Goal: Task Accomplishment & Management: Use online tool/utility

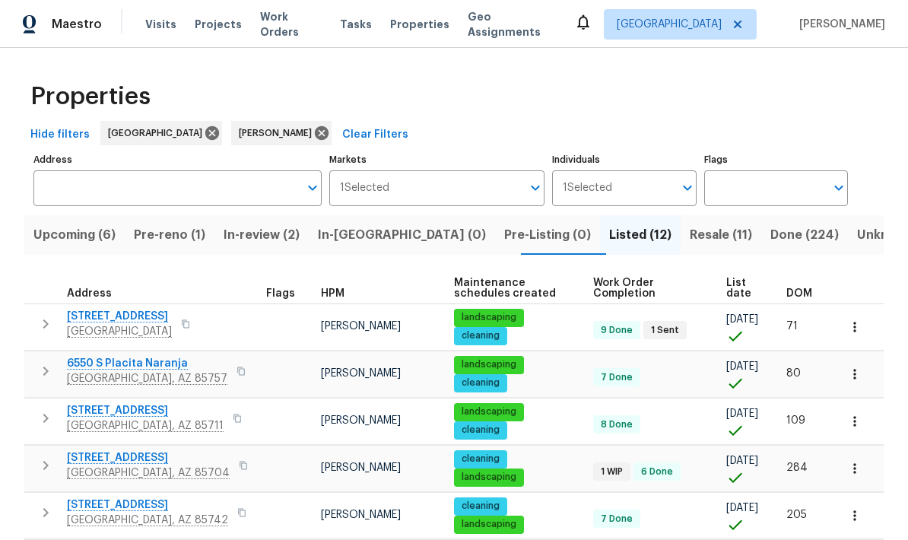
click at [193, 240] on span "Pre-reno (1)" at bounding box center [169, 234] width 71 height 21
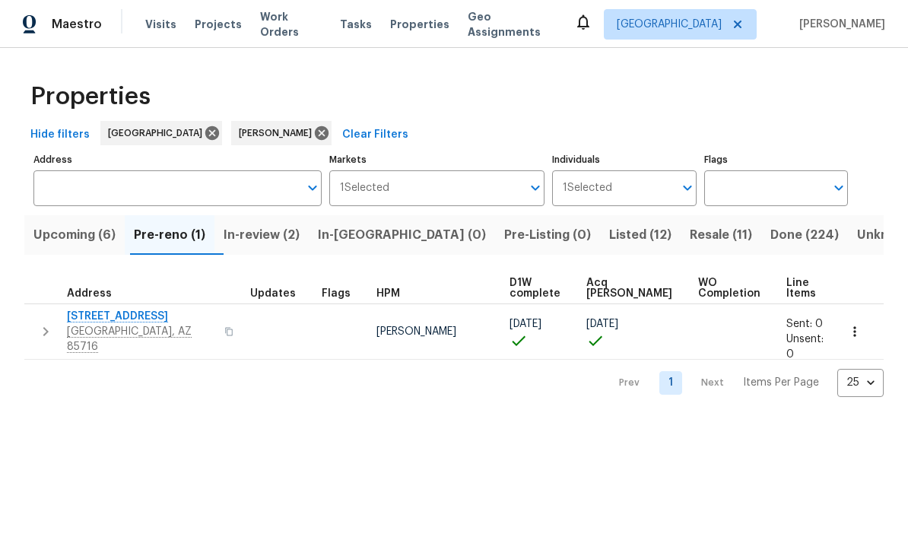
click at [81, 235] on span "Upcoming (6)" at bounding box center [74, 234] width 82 height 21
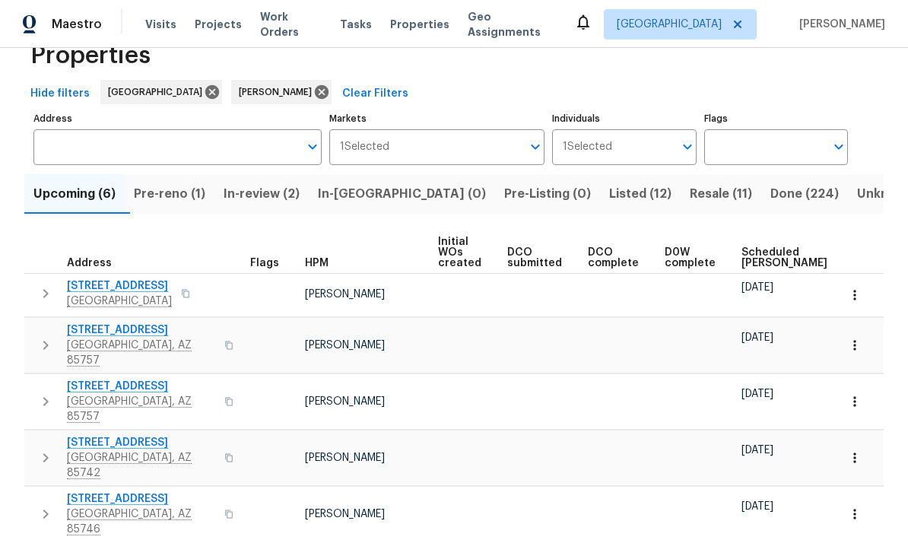
scroll to position [40, 0]
click at [757, 255] on span "Scheduled [PERSON_NAME]" at bounding box center [784, 258] width 86 height 21
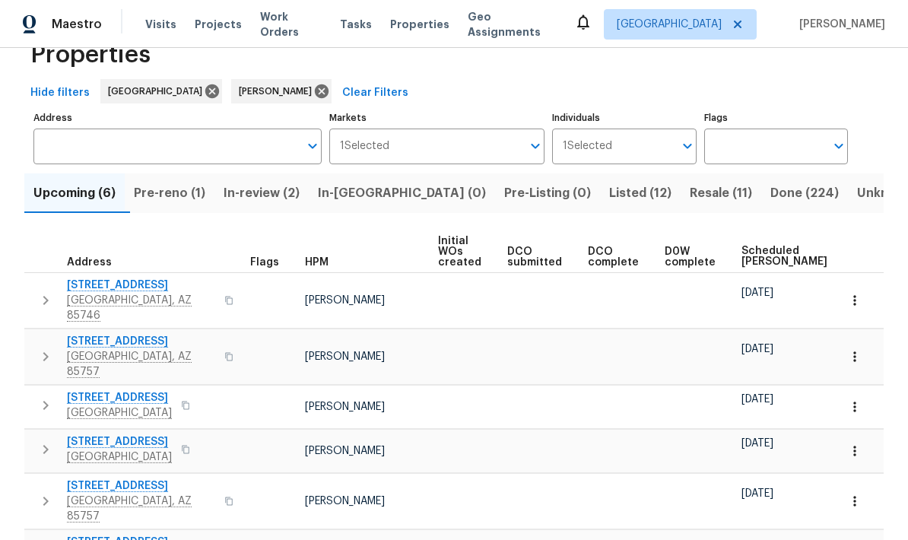
scroll to position [40, 0]
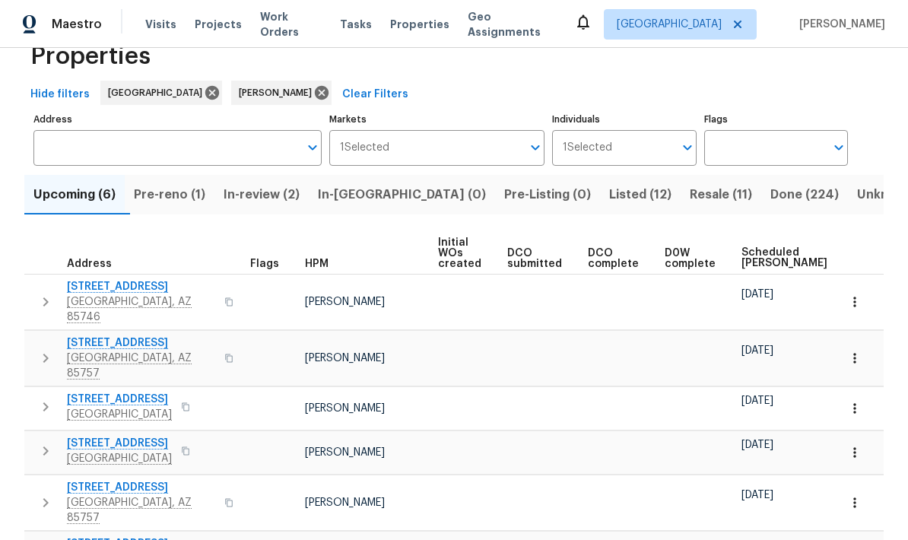
click at [860, 495] on icon "button" at bounding box center [854, 502] width 15 height 15
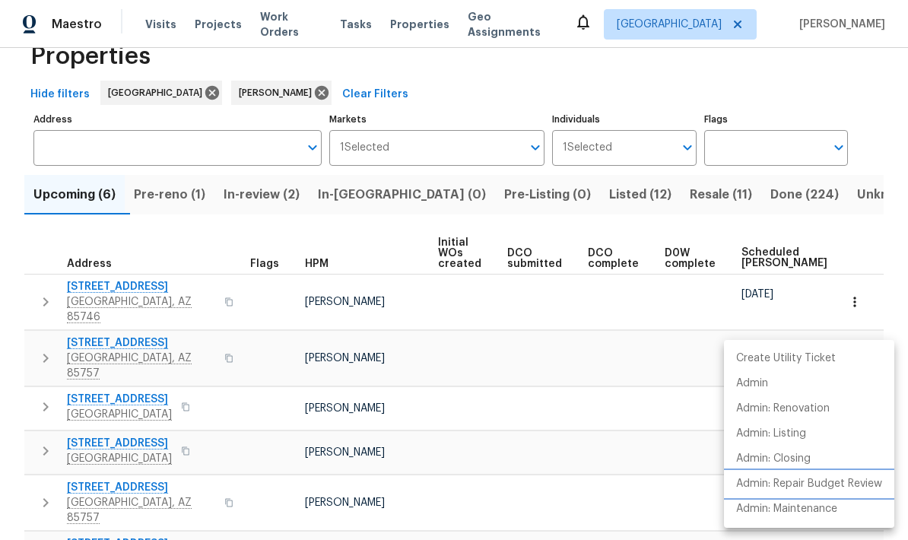
click at [822, 481] on p "Admin: Repair Budget Review" at bounding box center [809, 484] width 146 height 16
click at [817, 103] on div at bounding box center [454, 270] width 908 height 540
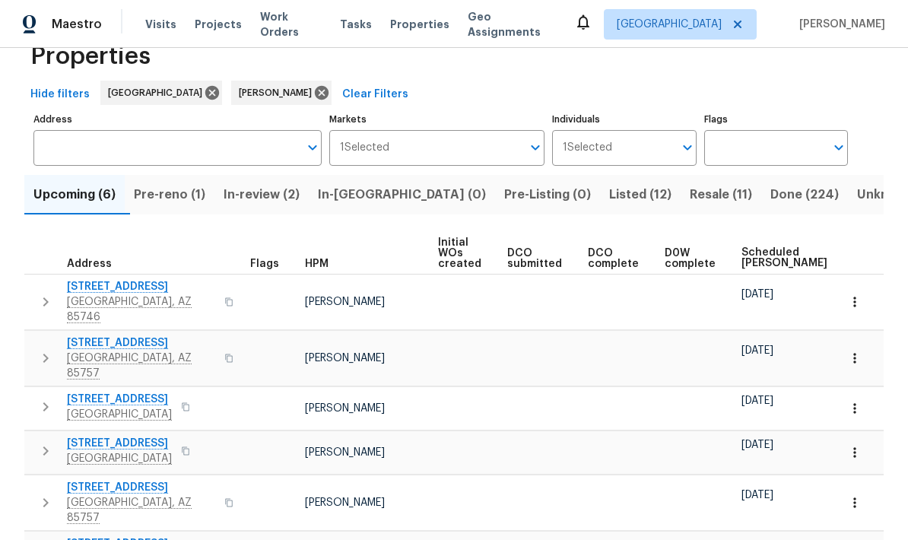
click at [814, 95] on div "Hide filters Tucson [PERSON_NAME] Clear Filters" at bounding box center [453, 95] width 859 height 28
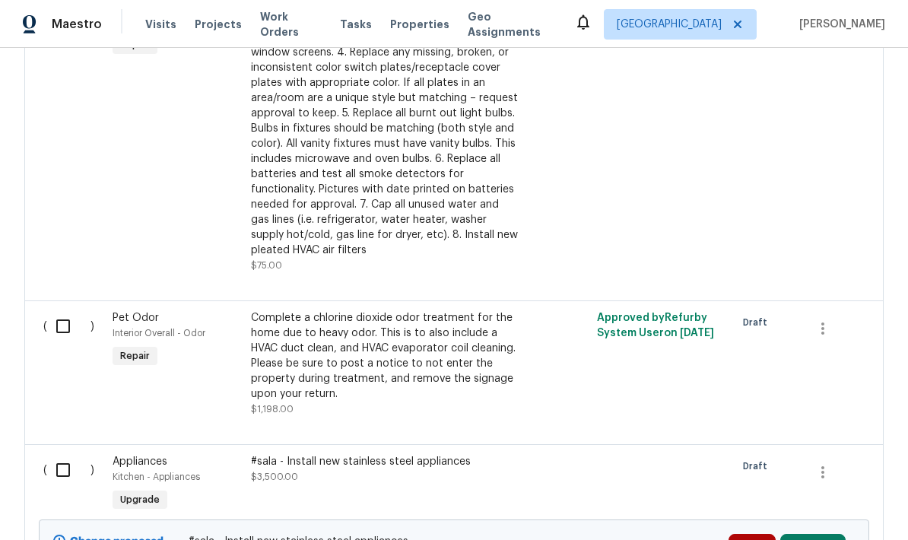
scroll to position [1394, 0]
click at [61, 333] on input "checkbox" at bounding box center [68, 325] width 43 height 32
checkbox input "true"
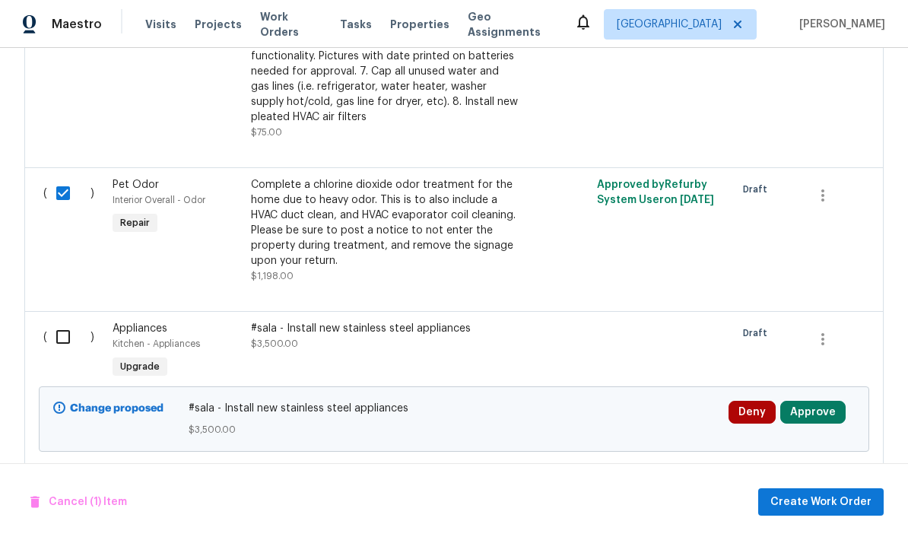
scroll to position [1528, 0]
click at [829, 497] on span "Create Work Order" at bounding box center [820, 502] width 101 height 19
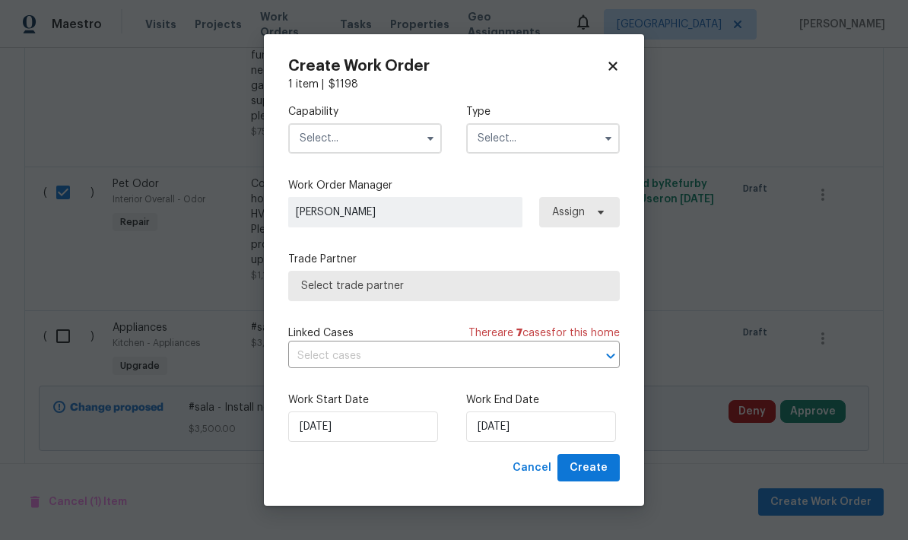
click at [382, 134] on input "text" at bounding box center [365, 138] width 154 height 30
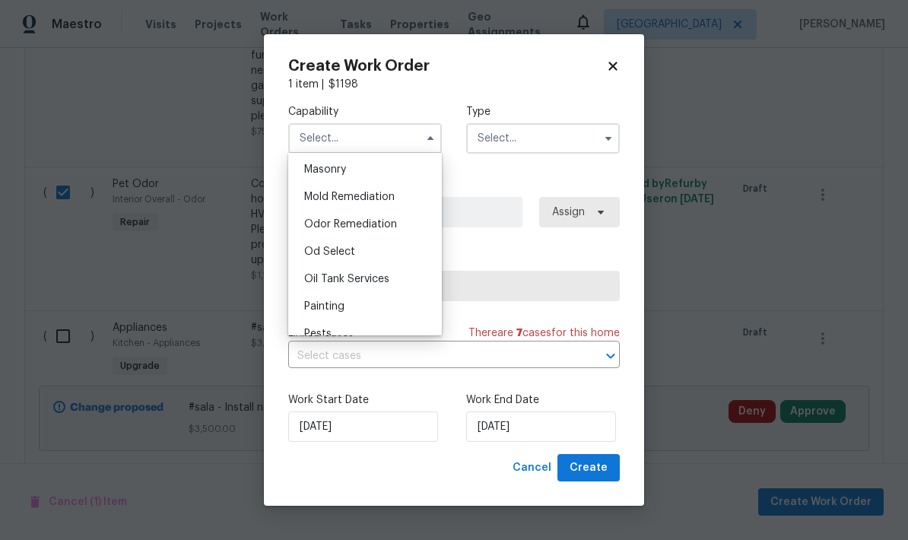
scroll to position [1146, 0]
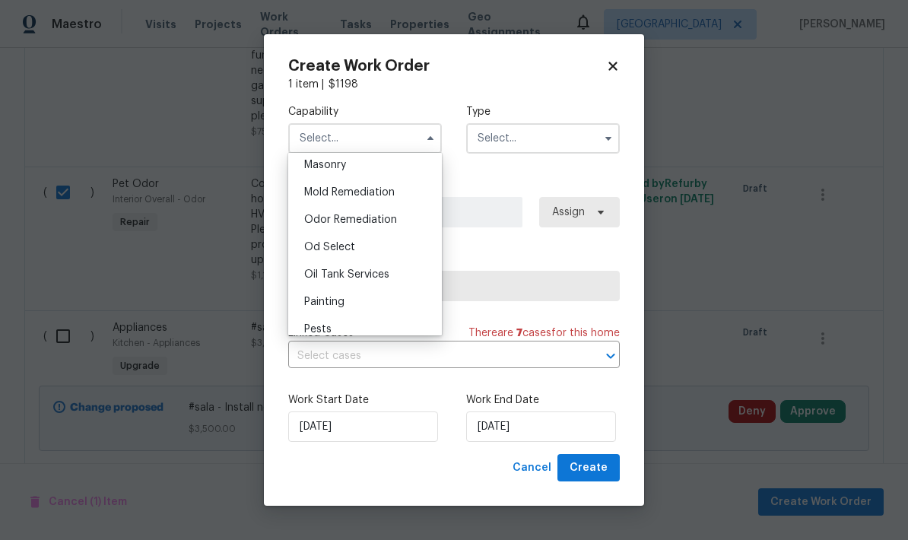
click at [380, 219] on span "Odor Remediation" at bounding box center [350, 219] width 93 height 11
type input "Odor Remediation"
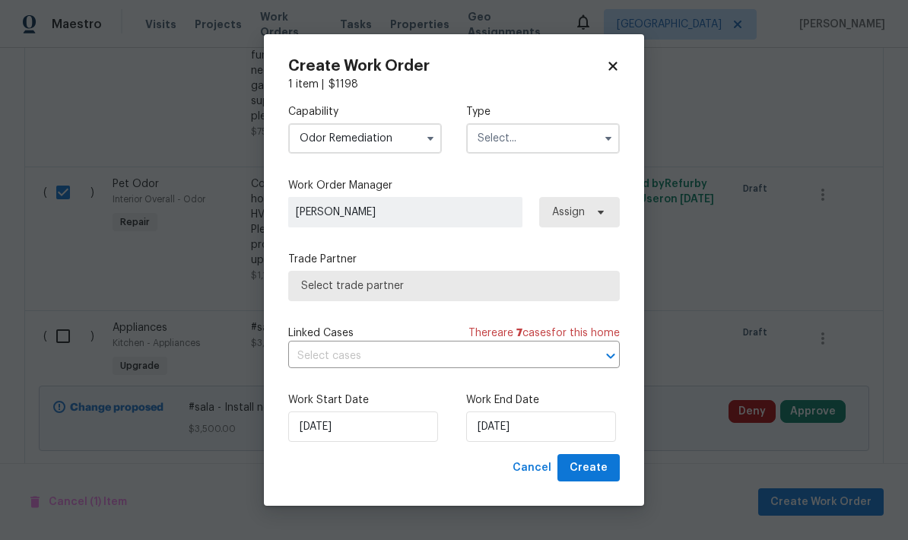
click at [540, 140] on input "text" at bounding box center [543, 138] width 154 height 30
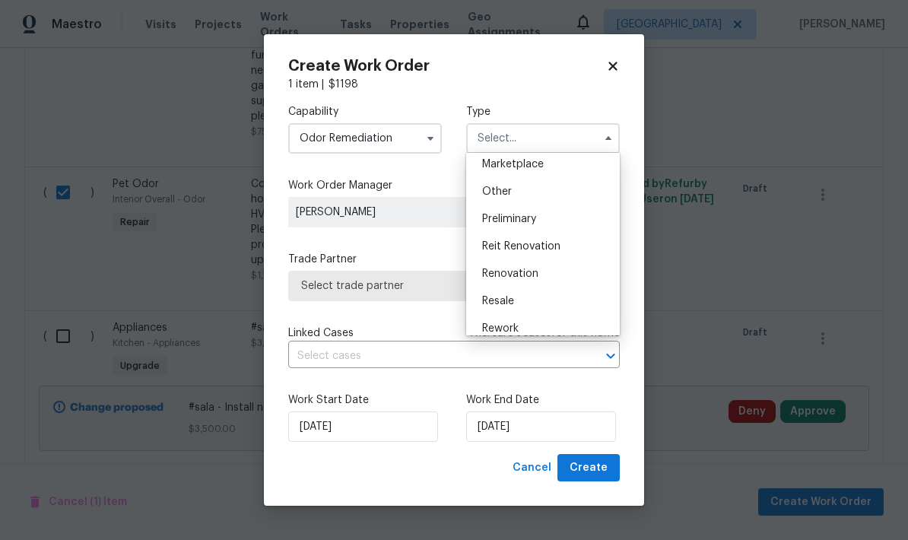
scroll to position [281, 0]
click at [535, 274] on span "Renovation" at bounding box center [510, 273] width 56 height 11
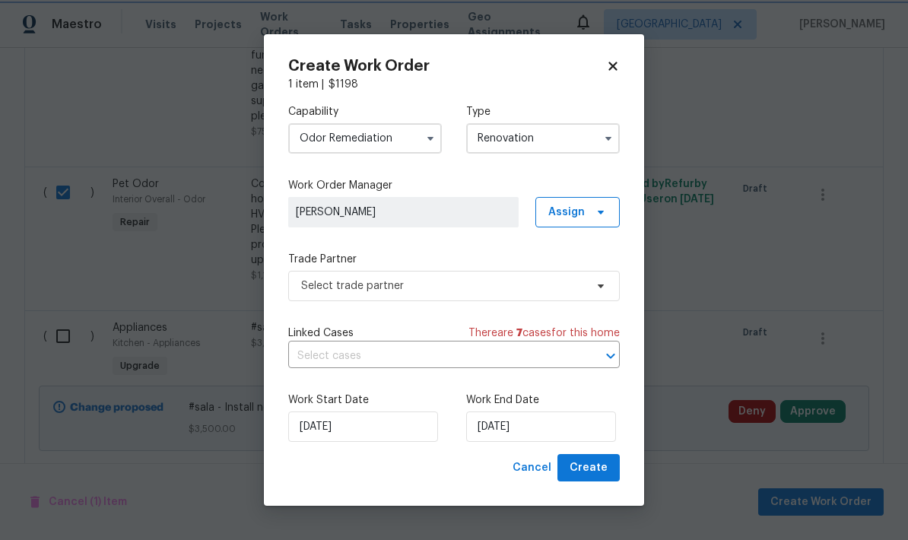
type input "Renovation"
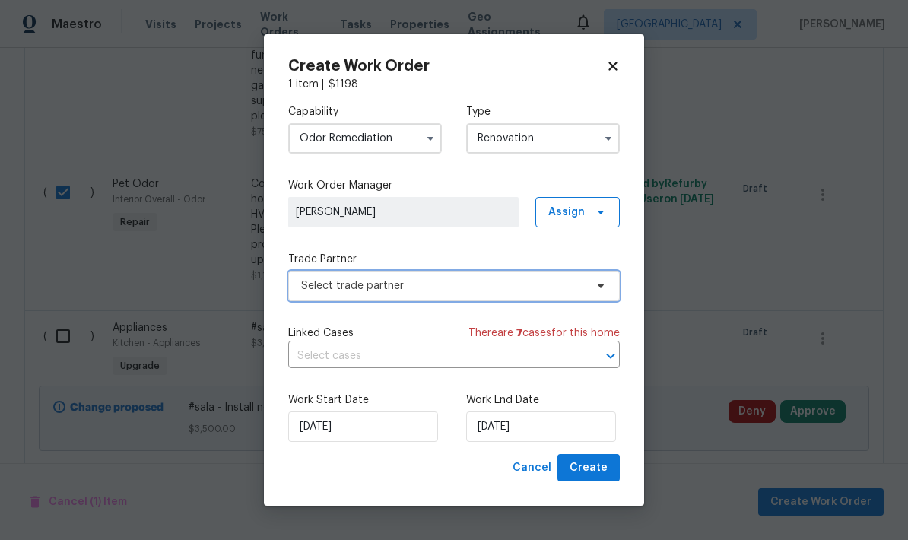
click at [452, 296] on span "Select trade partner" at bounding box center [454, 286] width 332 height 30
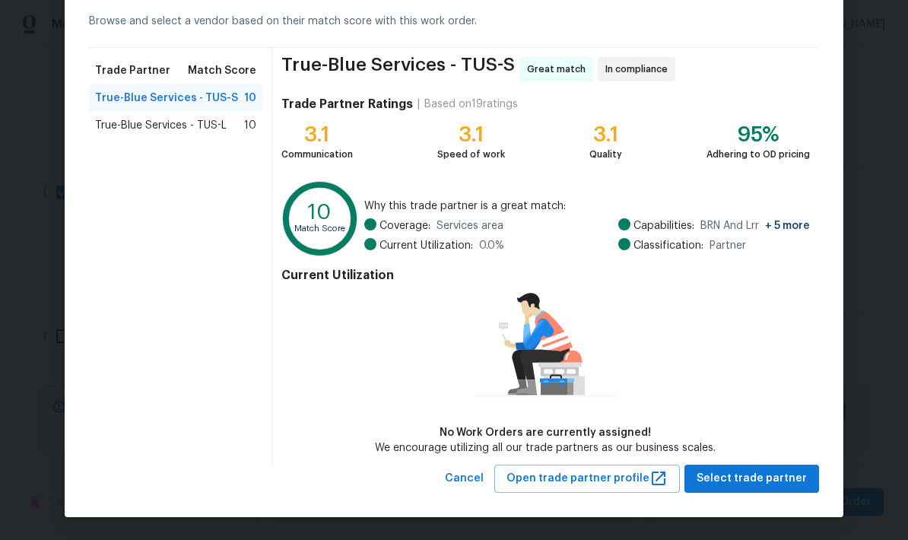
scroll to position [69, 0]
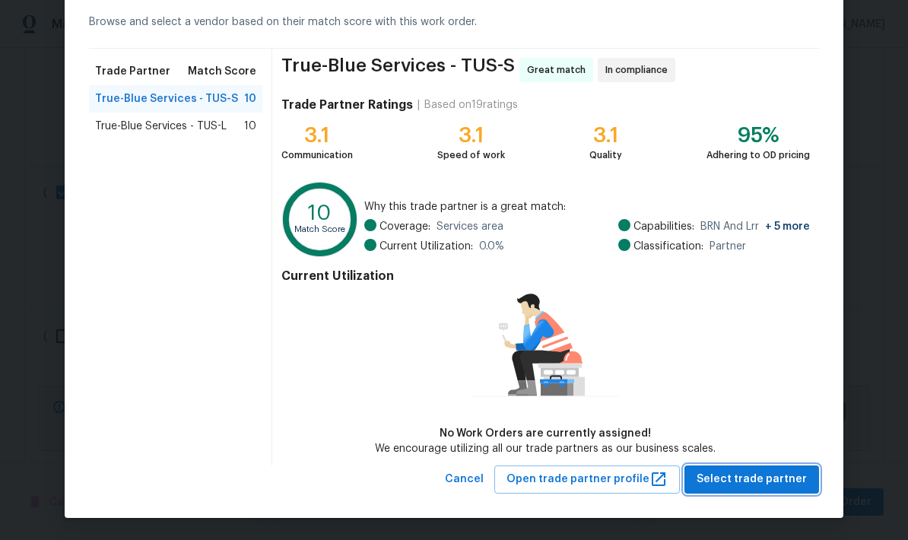
click at [757, 480] on span "Select trade partner" at bounding box center [751, 479] width 110 height 19
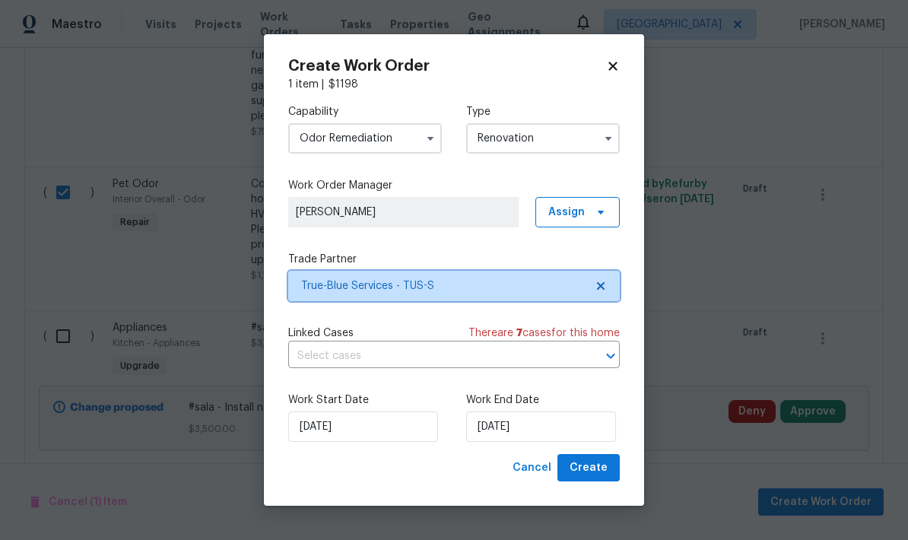
scroll to position [0, 0]
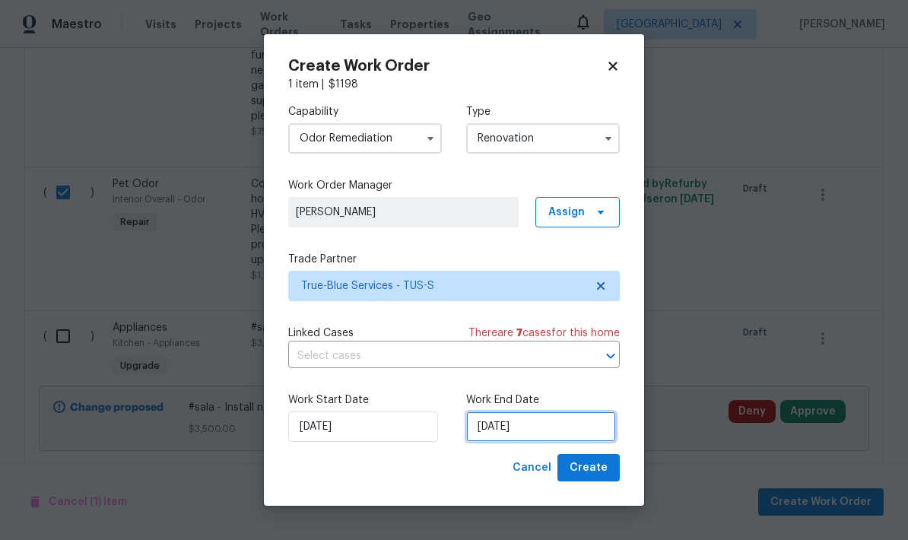
click at [558, 424] on input "8/22/2025" at bounding box center [541, 426] width 150 height 30
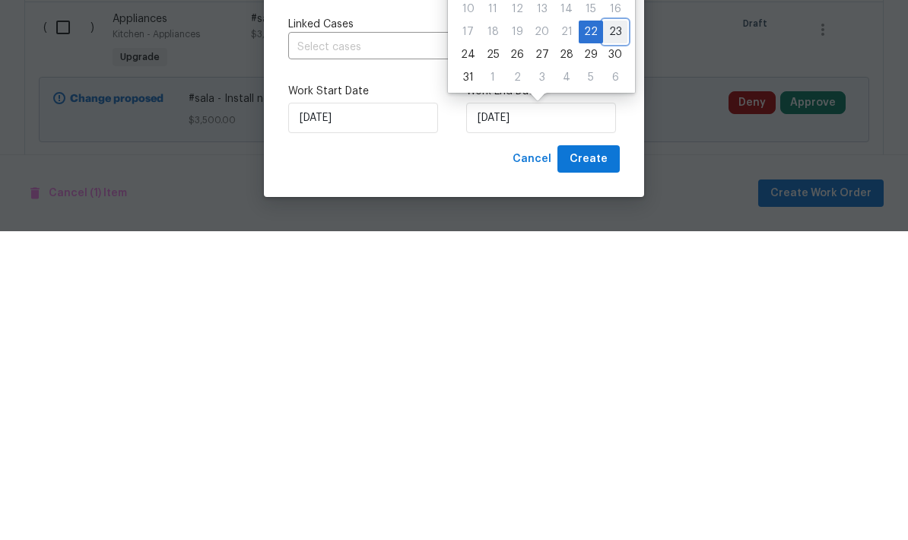
click at [616, 330] on div "23" at bounding box center [615, 340] width 24 height 21
type input "8/23/2025"
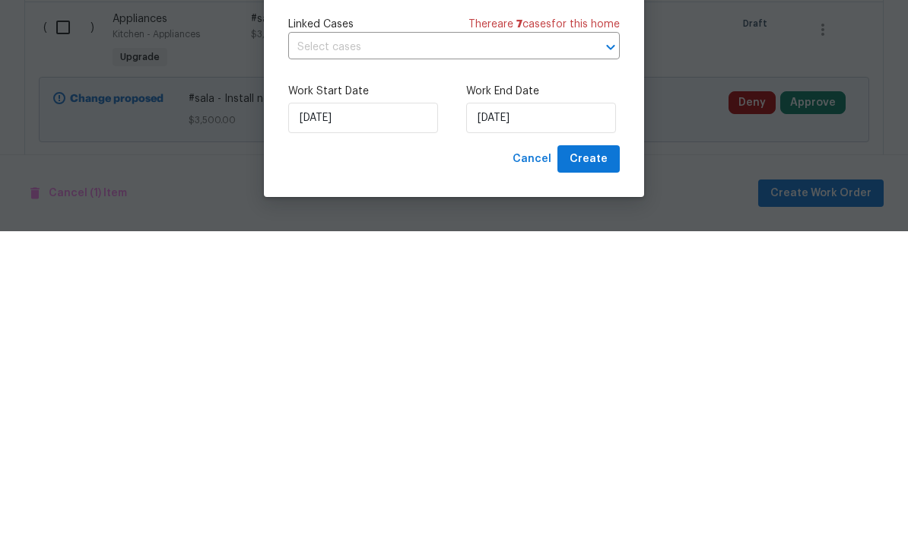
scroll to position [61, 0]
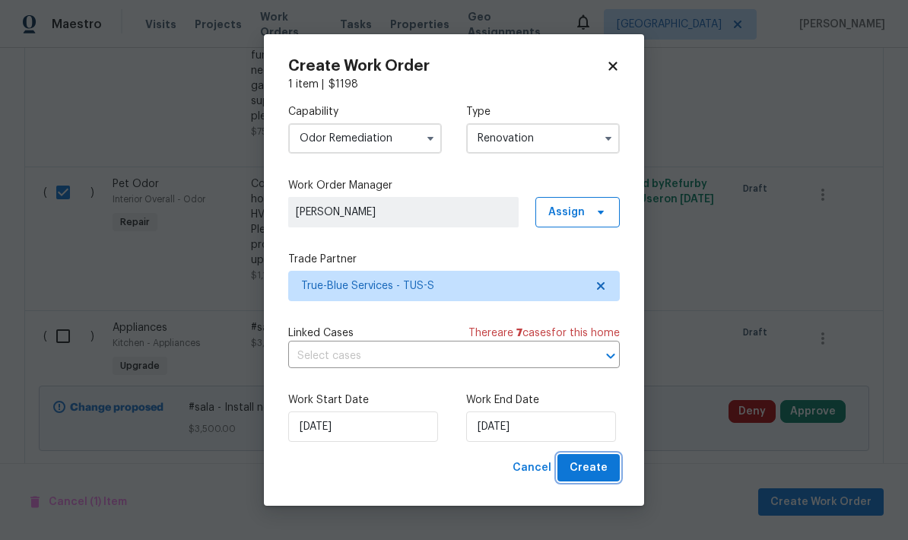
click at [598, 469] on span "Create" at bounding box center [589, 467] width 38 height 19
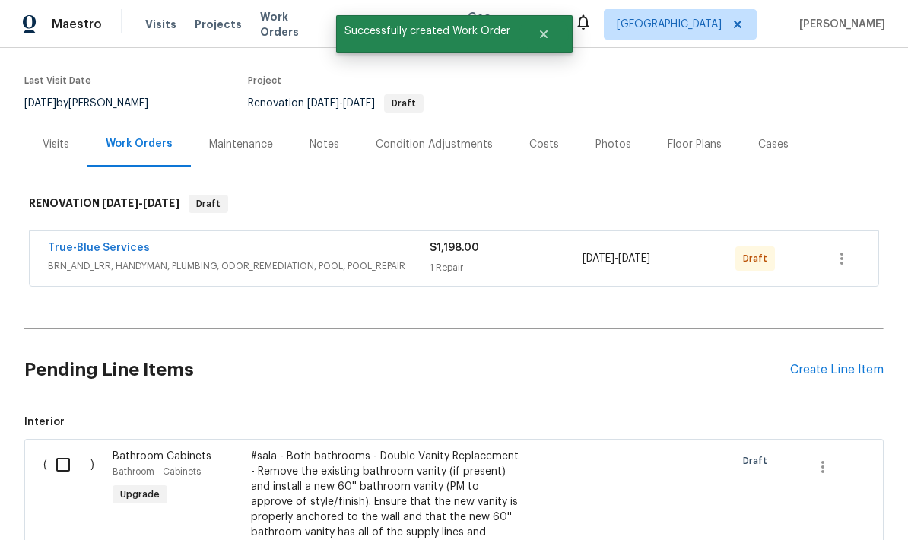
scroll to position [133, 0]
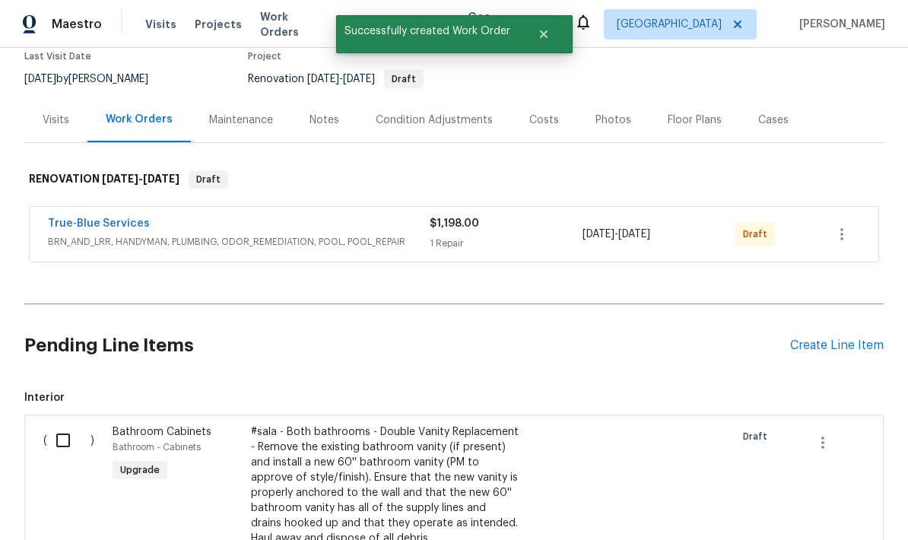
click at [842, 338] on div "Create Line Item" at bounding box center [837, 345] width 94 height 14
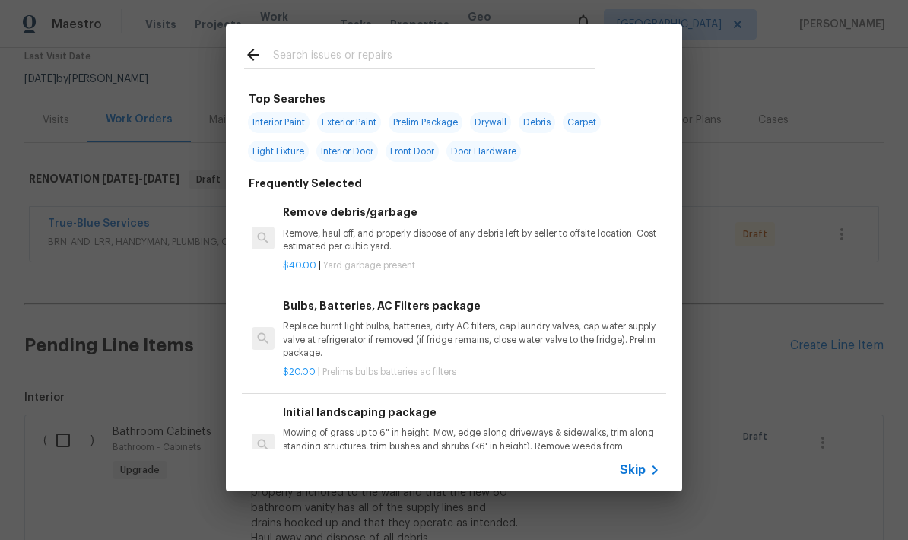
click at [479, 59] on input "text" at bounding box center [434, 57] width 322 height 23
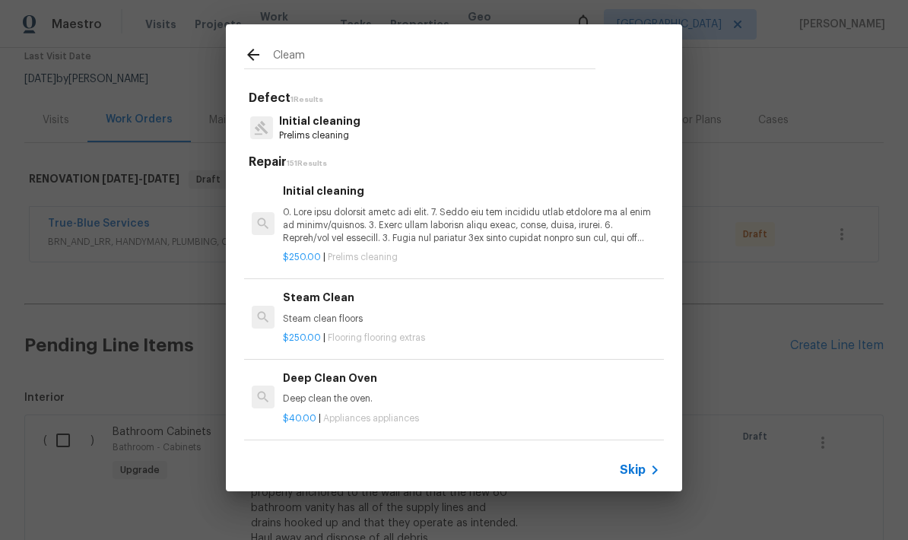
type input "Clea"
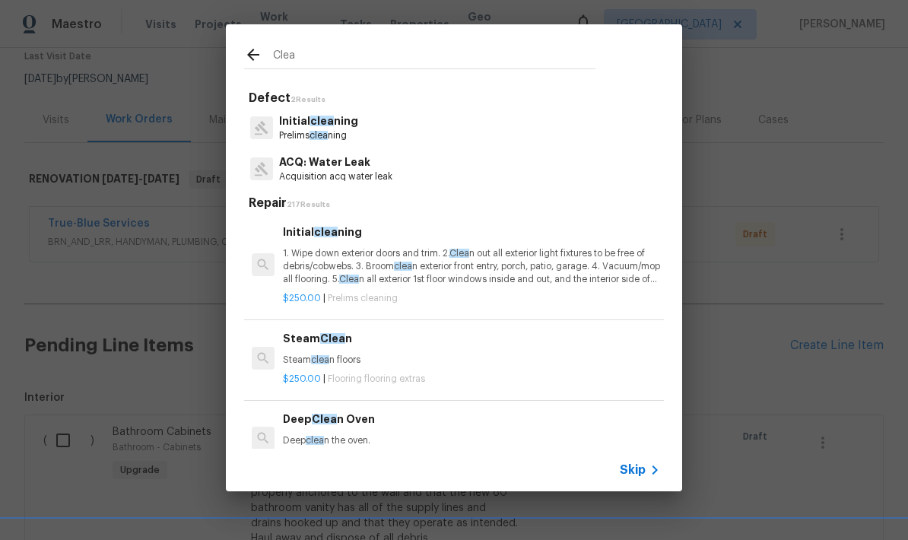
click at [351, 123] on p "Initial clea ning" at bounding box center [318, 121] width 79 height 16
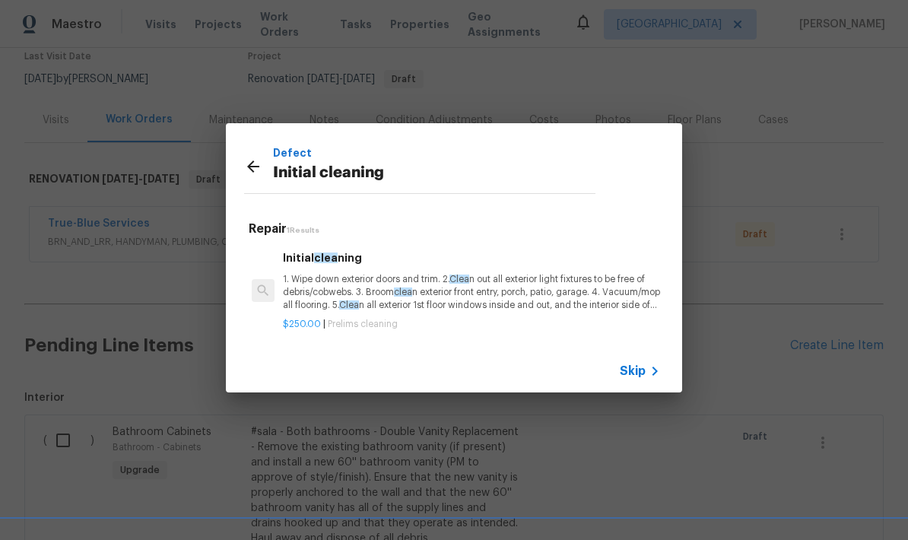
click at [433, 301] on p "1. Wipe down exterior doors and trim. 2. Clea n out all exterior light fixtures…" at bounding box center [471, 292] width 377 height 39
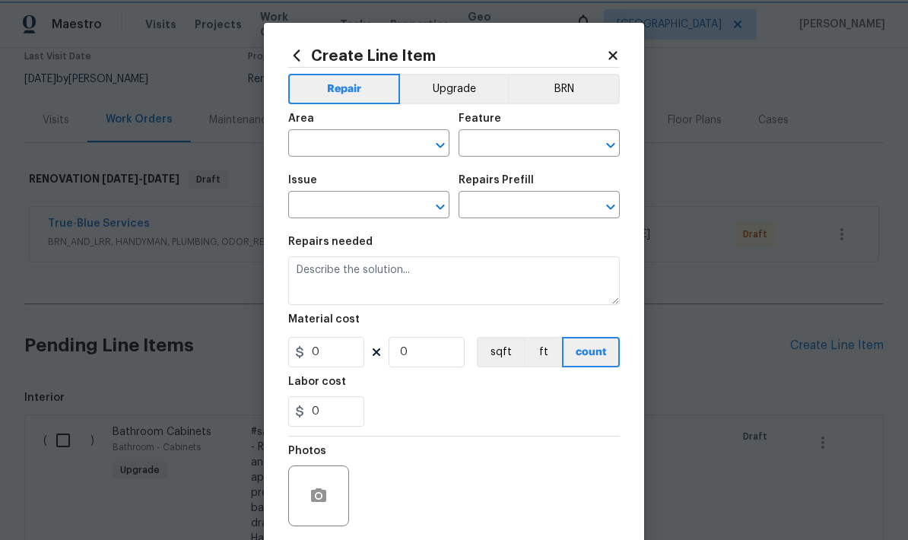
type input "Home Readiness Packages"
type input "Initial cleaning"
type input "Initial cleaning $250.00"
type textarea "1. Wipe down exterior doors and trim. 2. Clean out all exterior light fixtures …"
type input "250"
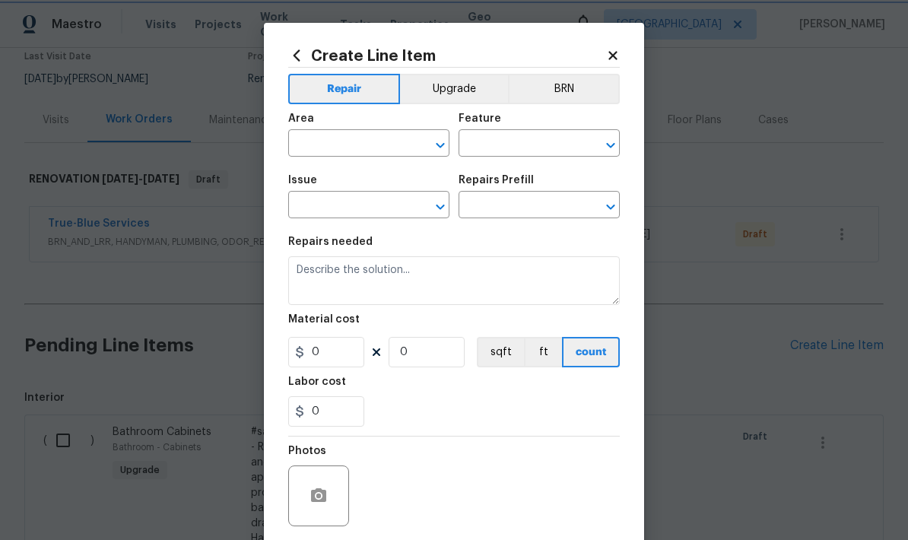
type input "1"
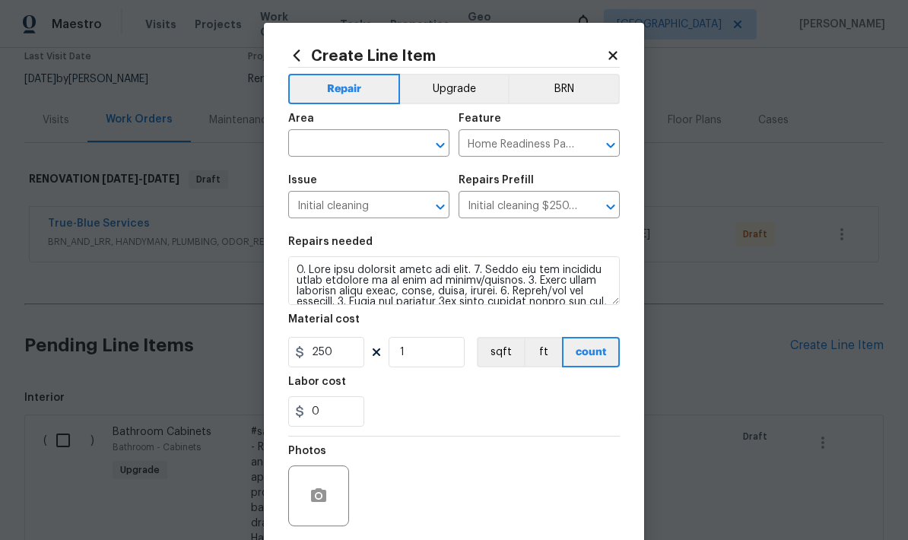
click at [348, 146] on input "text" at bounding box center [347, 145] width 119 height 24
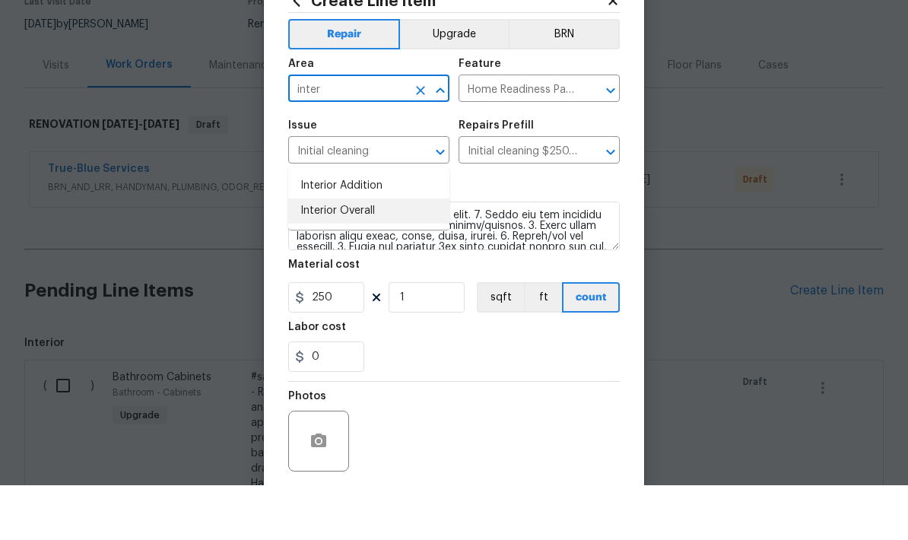
click at [375, 253] on li "Interior Overall" at bounding box center [368, 265] width 161 height 25
type input "Interior Overall"
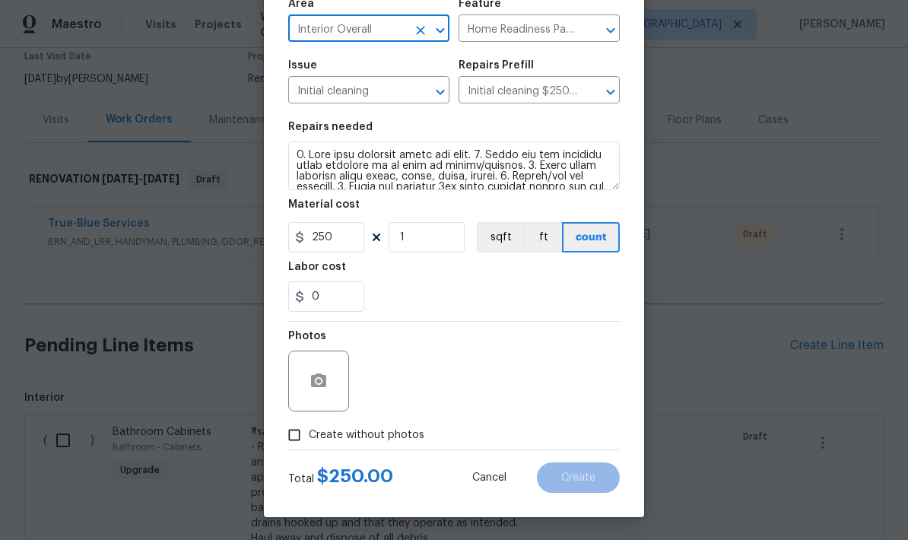
scroll to position [118, 0]
click at [299, 439] on input "Create without photos" at bounding box center [294, 434] width 29 height 29
checkbox input "true"
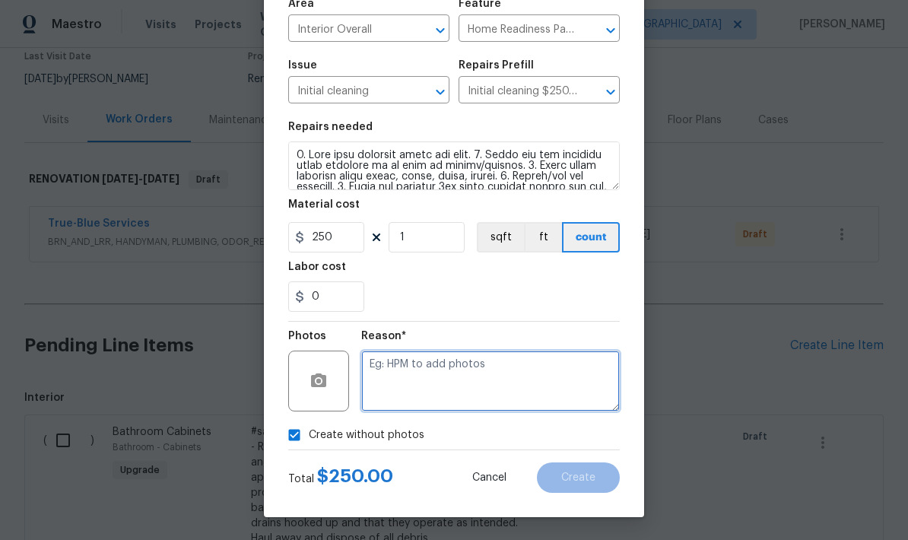
click at [473, 376] on textarea at bounding box center [490, 381] width 259 height 61
type textarea "Initial clan"
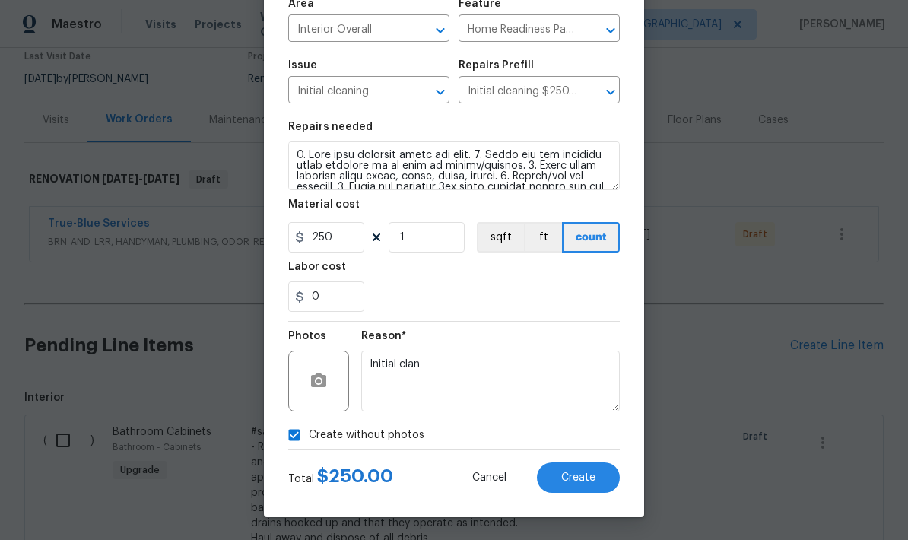
click at [574, 486] on button "Create" at bounding box center [578, 477] width 83 height 30
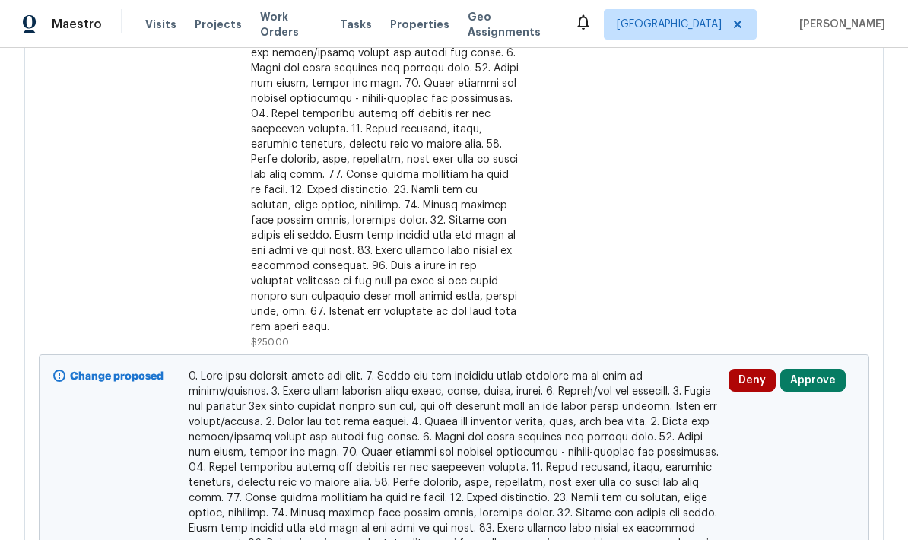
scroll to position [1820, 0]
click at [825, 370] on button "Approve" at bounding box center [812, 381] width 65 height 23
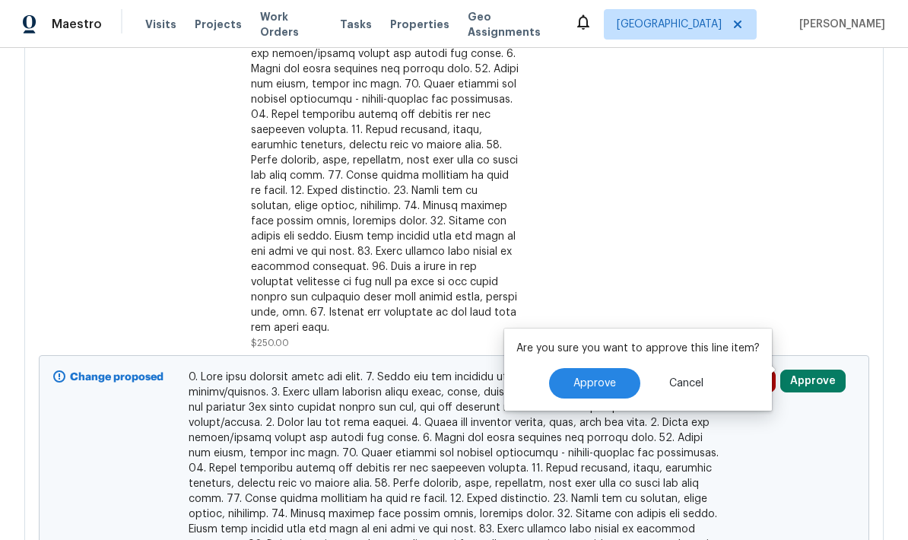
click at [591, 378] on span "Approve" at bounding box center [594, 383] width 43 height 11
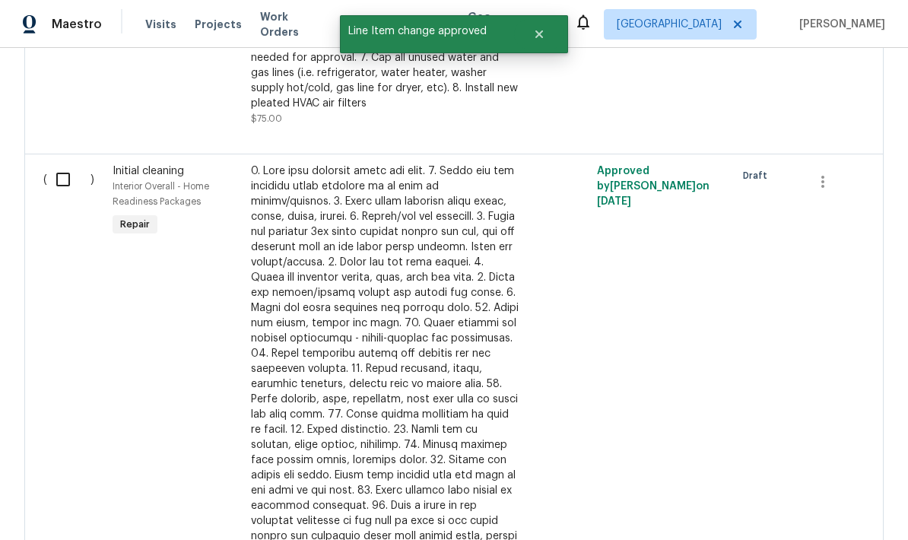
scroll to position [1500, 0]
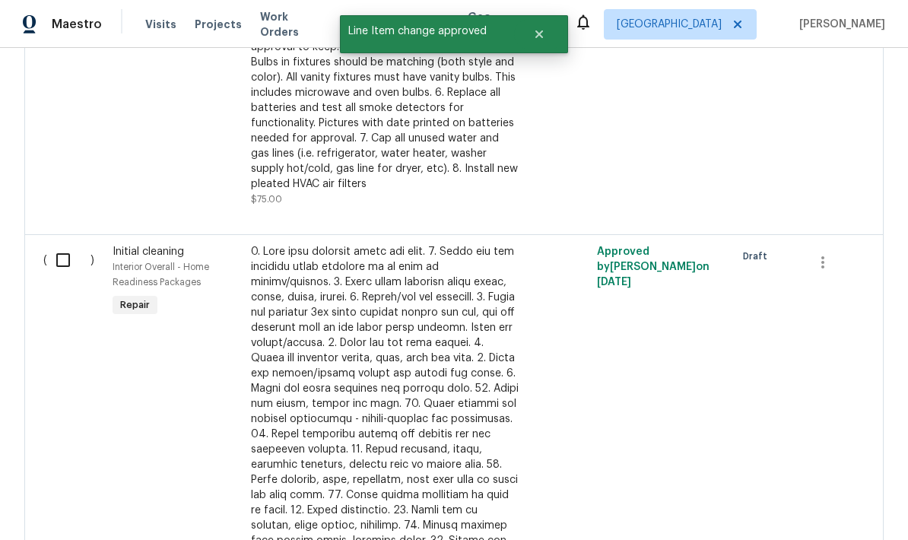
click at [71, 244] on input "checkbox" at bounding box center [68, 260] width 43 height 32
checkbox input "true"
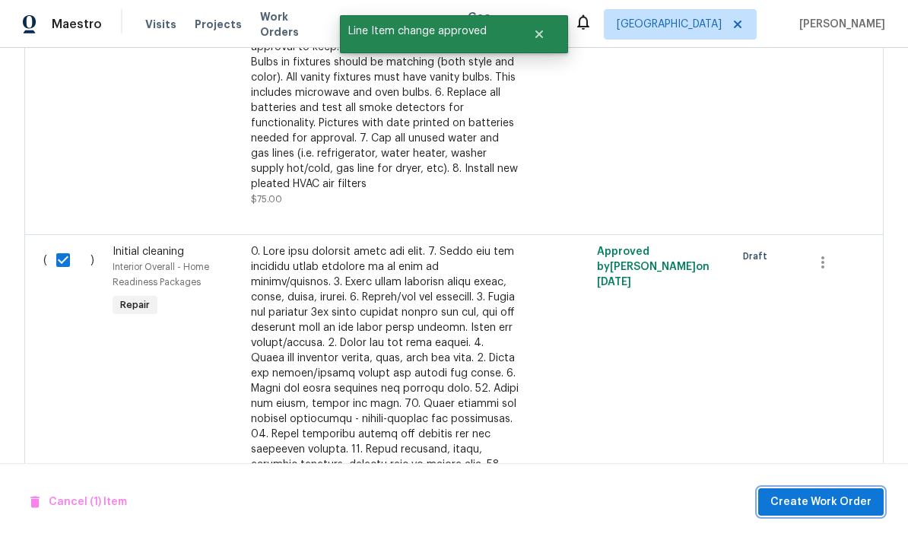
click at [829, 504] on span "Create Work Order" at bounding box center [820, 502] width 101 height 19
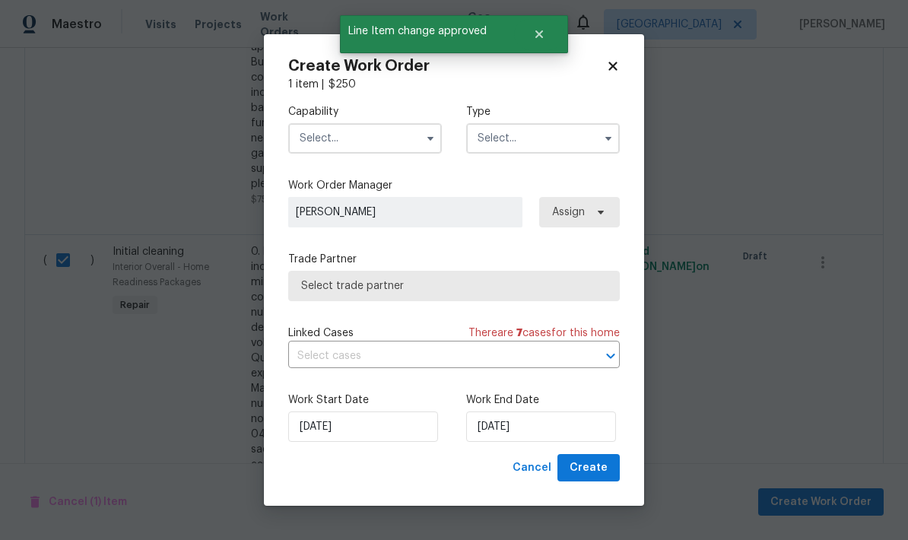
click at [355, 144] on input "text" at bounding box center [365, 138] width 154 height 30
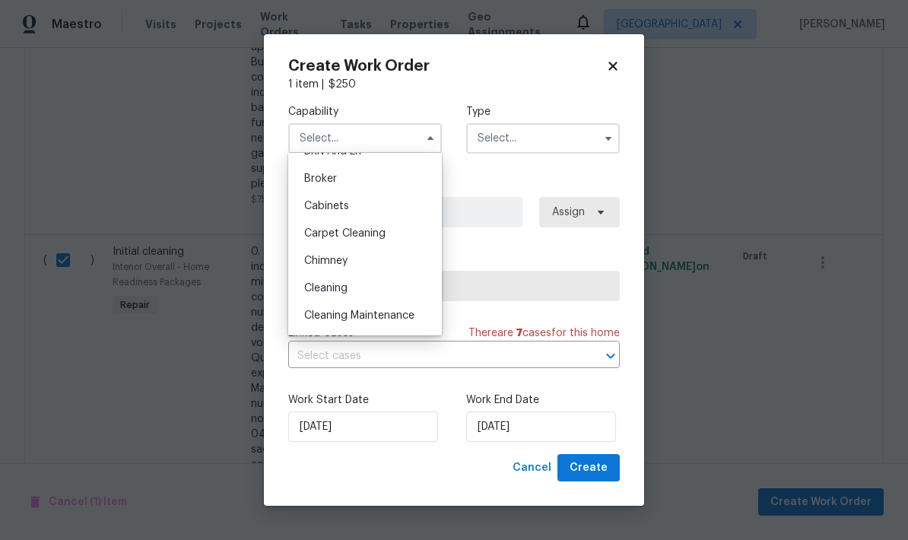
scroll to position [102, 0]
click at [347, 287] on span "Cleaning" at bounding box center [325, 287] width 43 height 11
type input "Cleaning"
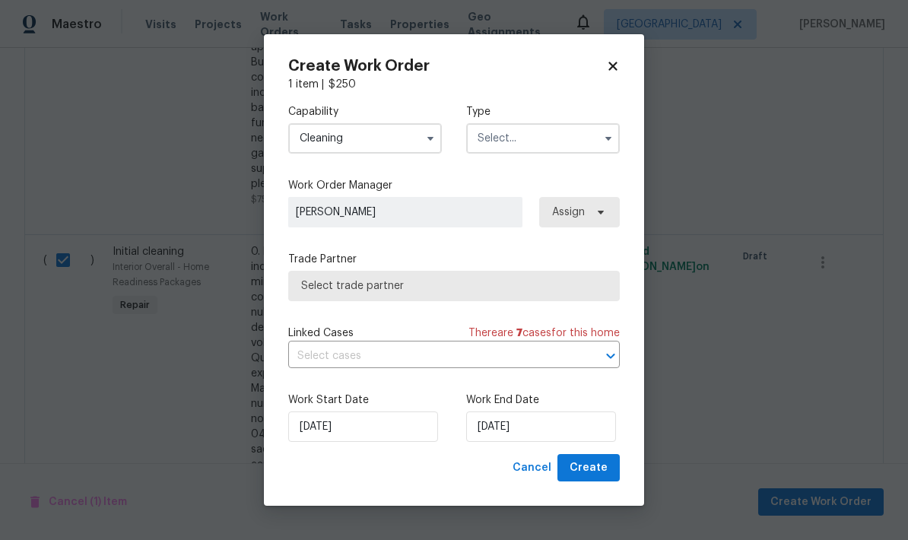
click at [544, 144] on input "text" at bounding box center [543, 138] width 154 height 30
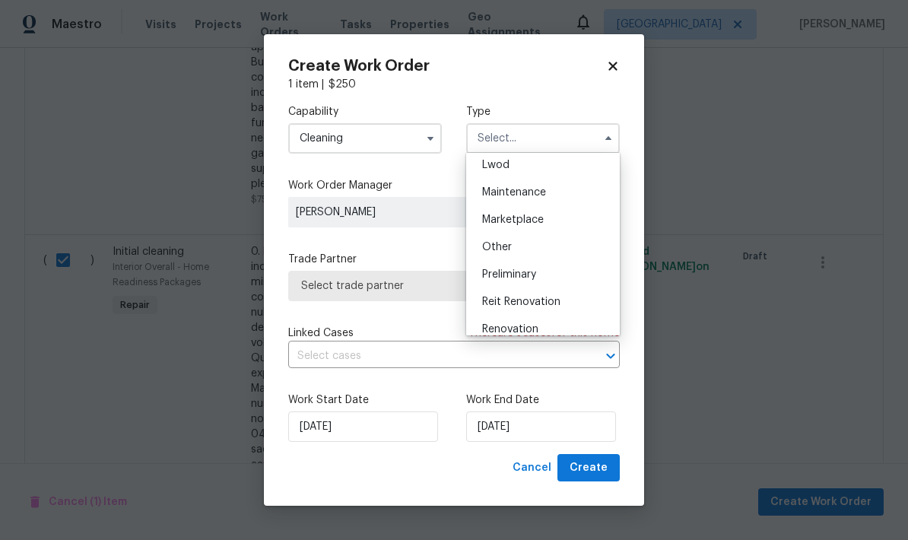
scroll to position [235, 0]
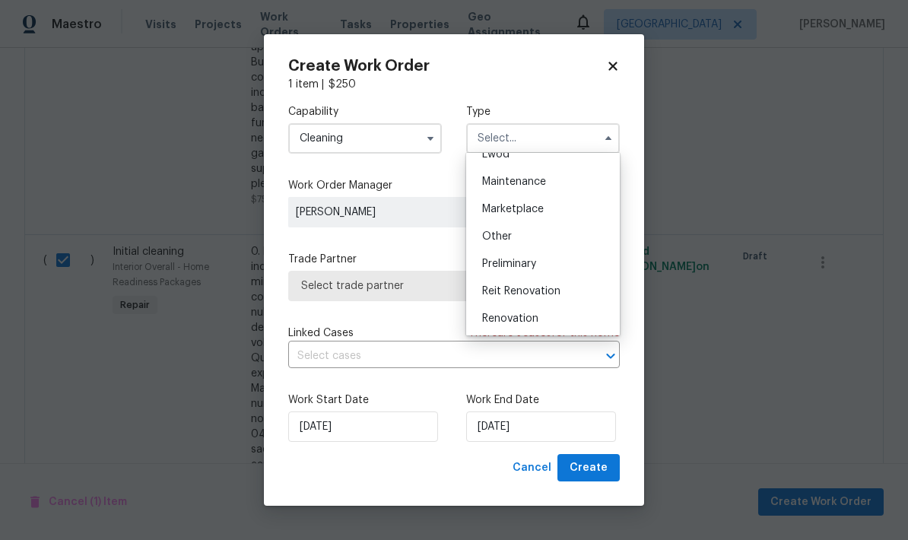
click at [535, 325] on div "Renovation" at bounding box center [543, 318] width 146 height 27
type input "Renovation"
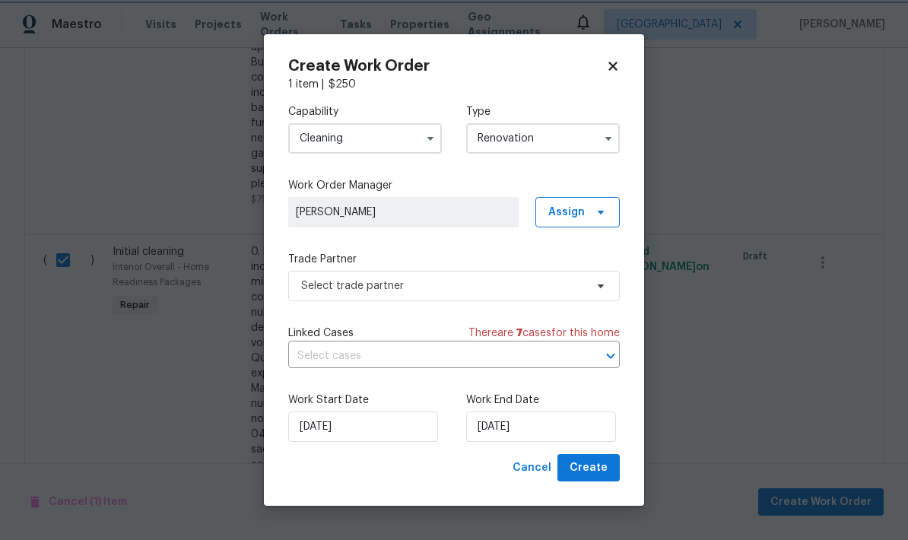
scroll to position [0, 0]
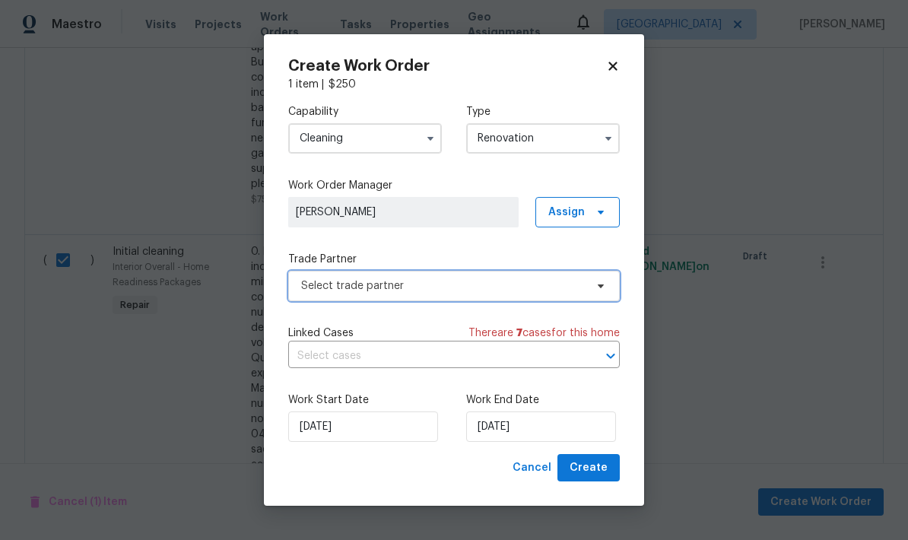
click at [465, 287] on span "Select trade partner" at bounding box center [443, 285] width 284 height 15
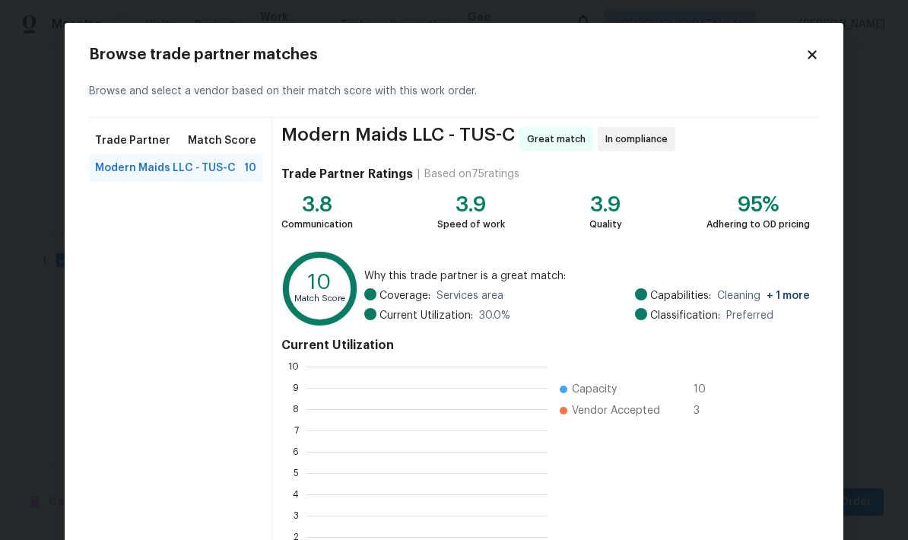
scroll to position [213, 241]
click at [222, 165] on span "Modern Maids LLC - TUS-C" at bounding box center [165, 167] width 141 height 15
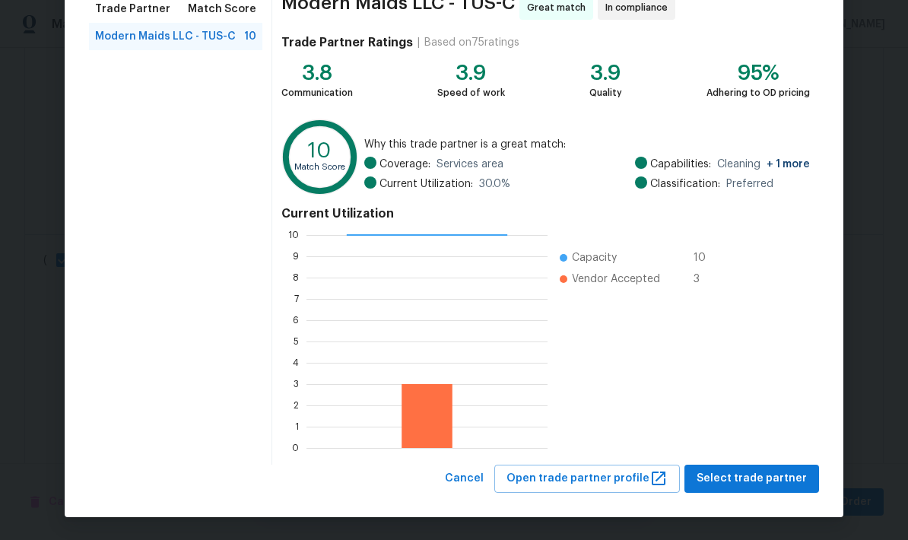
scroll to position [131, 0]
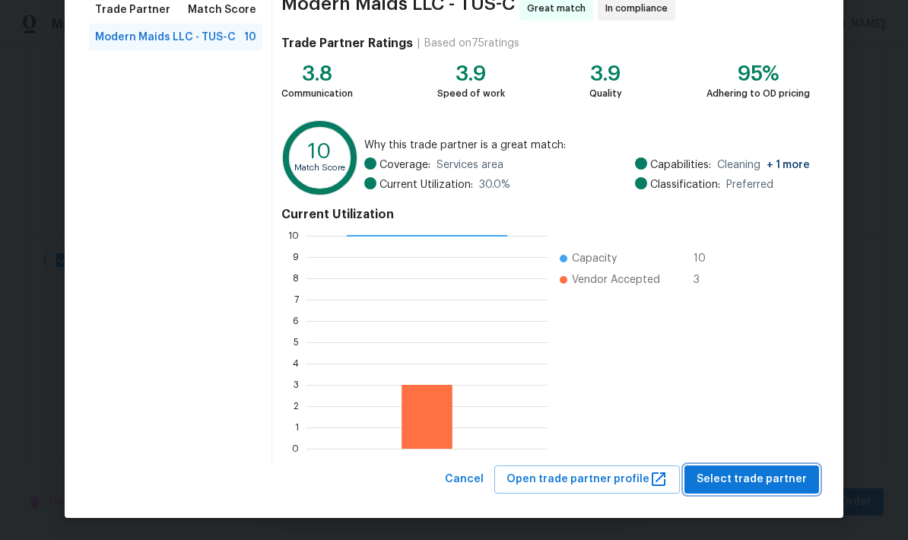
click at [757, 474] on span "Select trade partner" at bounding box center [751, 479] width 110 height 19
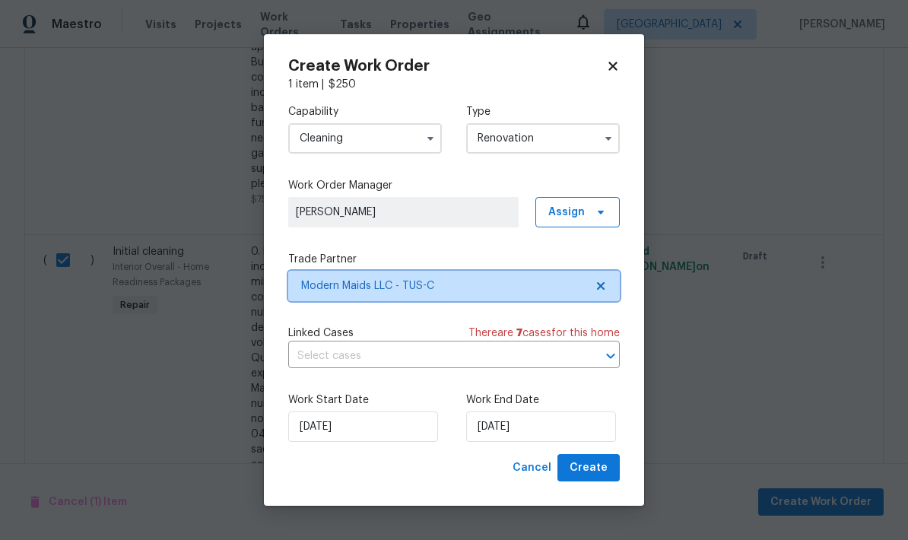
scroll to position [0, 0]
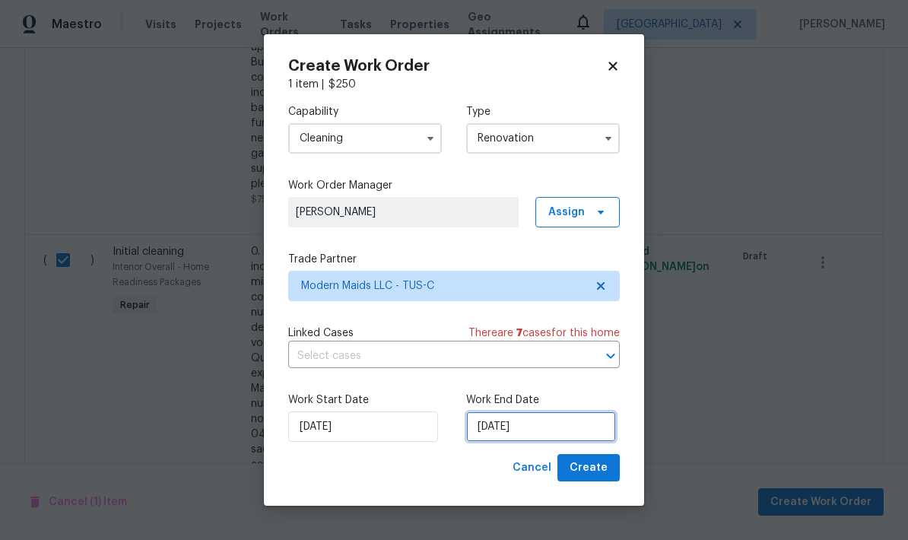
click at [555, 424] on input "8/22/2025" at bounding box center [541, 426] width 150 height 30
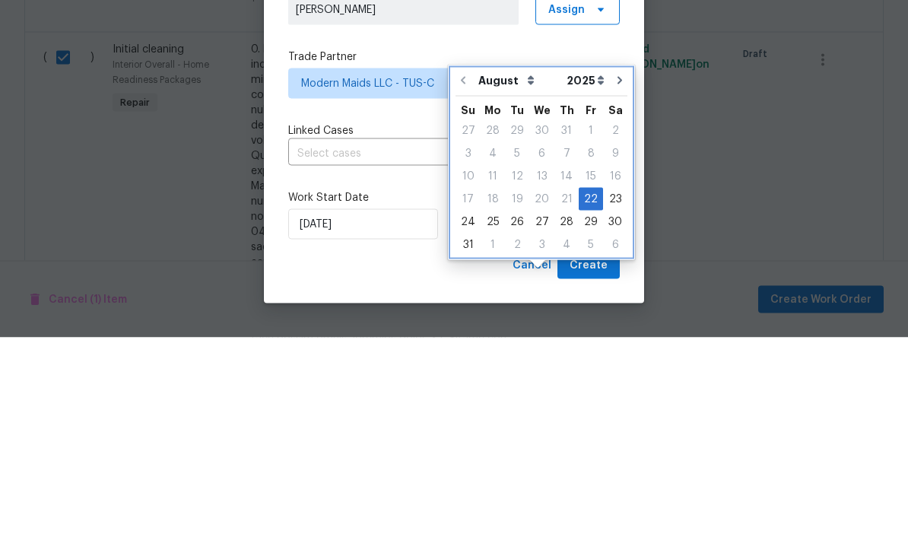
click at [617, 279] on icon "Go to next month" at bounding box center [619, 283] width 5 height 8
type input "9/22/2025"
select select "8"
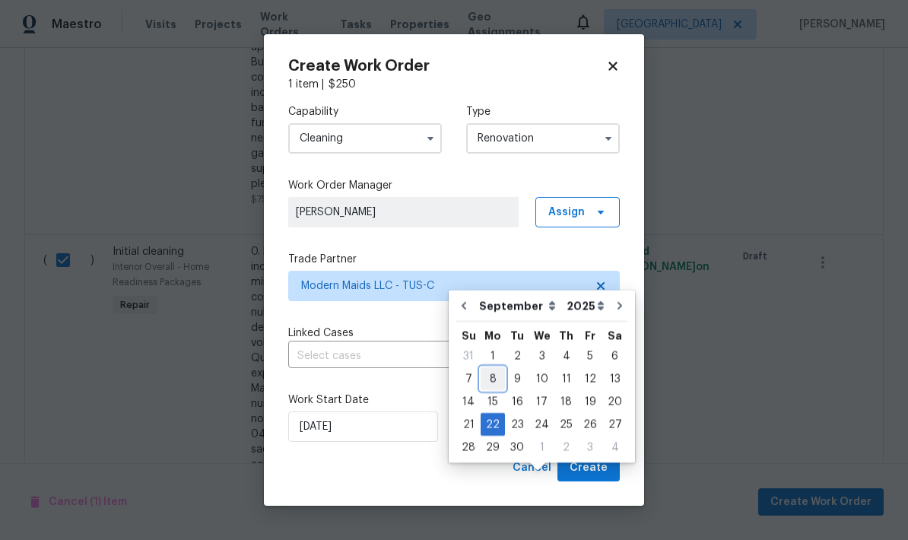
click at [495, 368] on div "8" at bounding box center [493, 378] width 24 height 21
type input "9/8/2025"
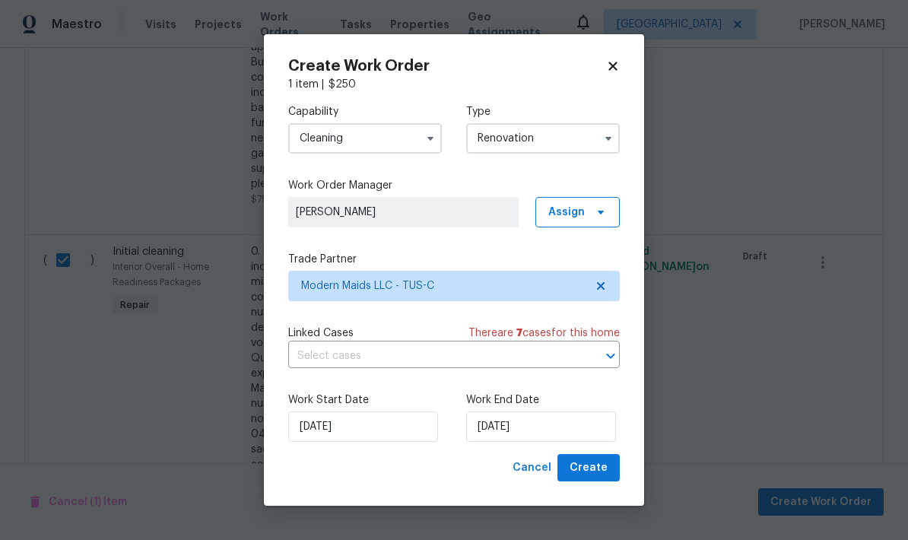
click at [593, 471] on span "Create" at bounding box center [589, 467] width 38 height 19
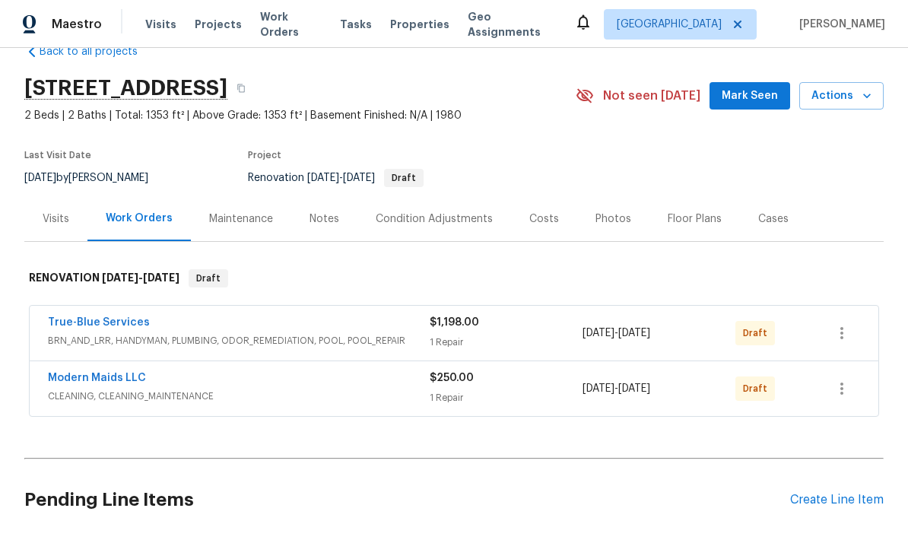
scroll to position [35, 0]
click at [840, 323] on icon "button" at bounding box center [842, 332] width 18 height 18
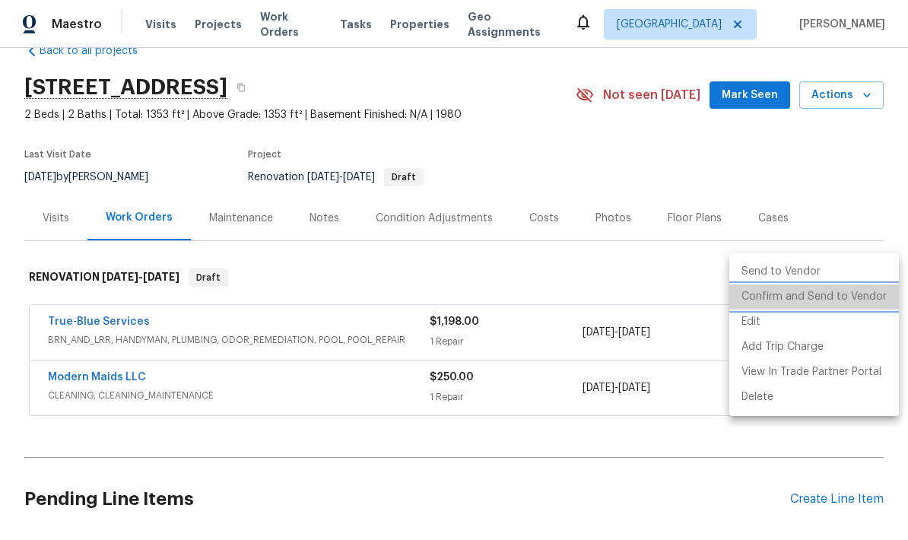
click at [849, 306] on li "Confirm and Send to Vendor" at bounding box center [814, 296] width 170 height 25
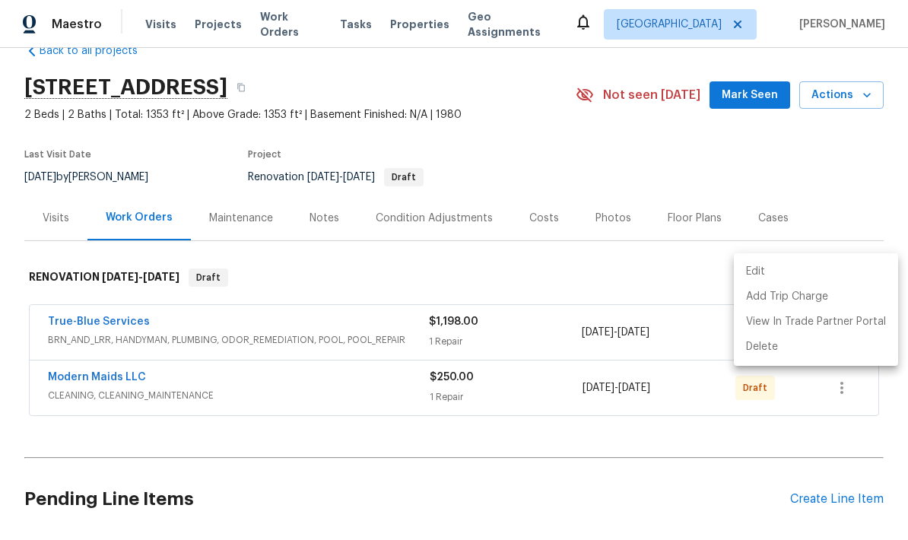
click at [855, 116] on div at bounding box center [454, 270] width 908 height 540
